Goal: Navigation & Orientation: Find specific page/section

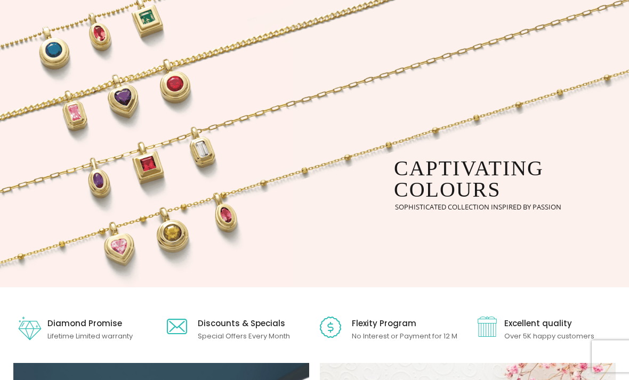
scroll to position [178, 0]
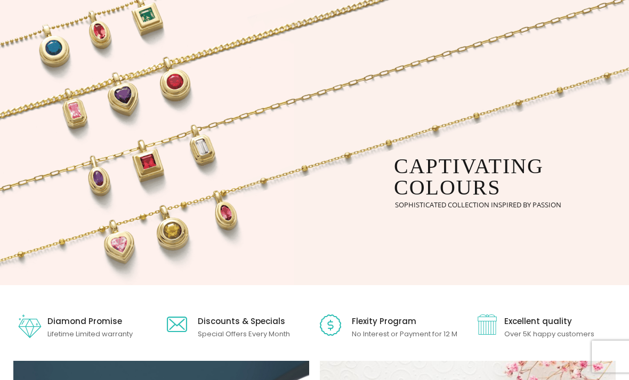
click at [522, 206] on rs-layer "sophisticated collection inspired by passion" at bounding box center [478, 204] width 166 height 7
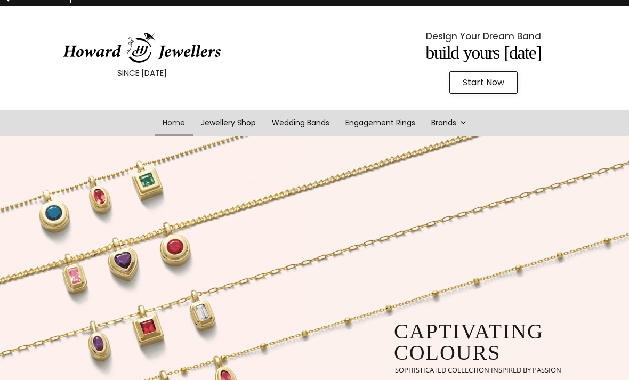
scroll to position [7, 0]
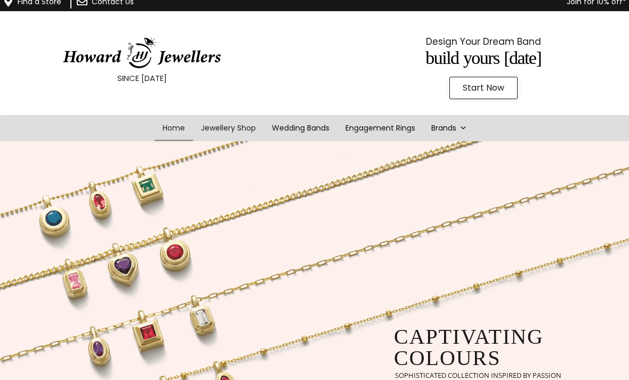
click at [240, 129] on link "Jewellery Shop" at bounding box center [228, 128] width 71 height 26
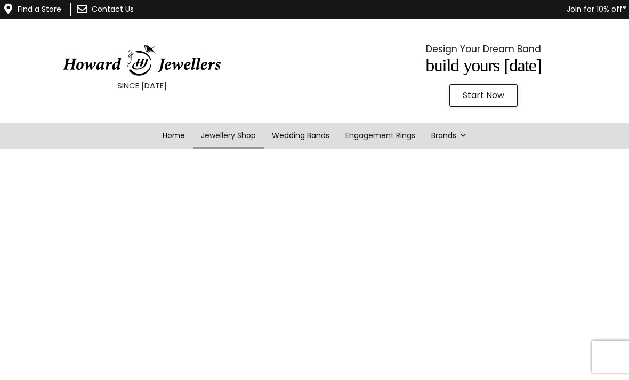
click at [391, 135] on link "Engagement Rings" at bounding box center [380, 136] width 86 height 26
click at [456, 137] on link "Brands" at bounding box center [449, 136] width 52 height 26
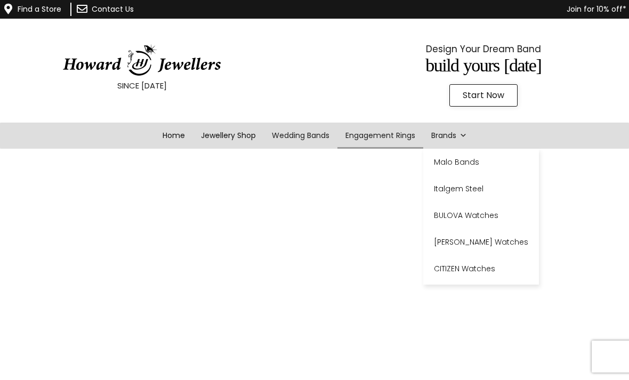
click at [315, 136] on link "Wedding Bands" at bounding box center [301, 136] width 74 height 26
